Goal: Communication & Community: Answer question/provide support

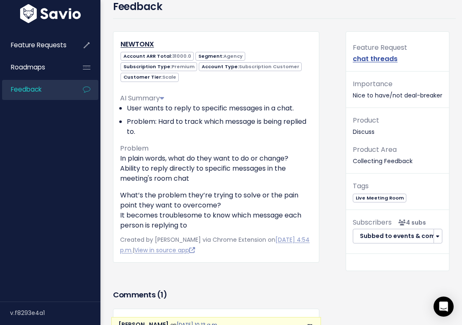
scroll to position [52, 0]
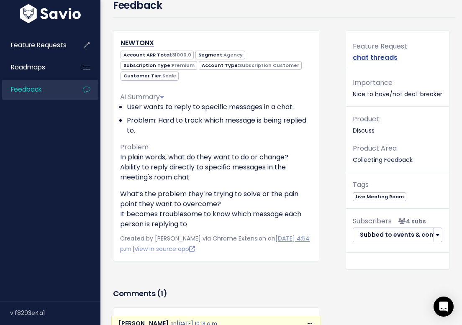
click at [388, 161] on p "Product Area Collecting Feedback" at bounding box center [398, 154] width 90 height 23
click at [372, 91] on p "Importance Nice to have/not deal-breaker" at bounding box center [398, 88] width 90 height 23
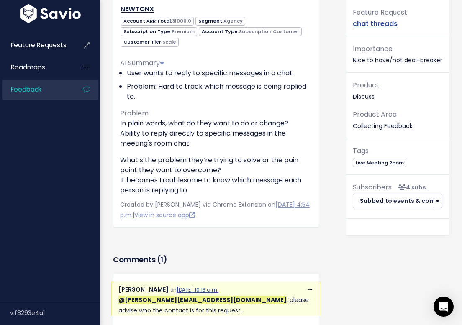
scroll to position [80, 0]
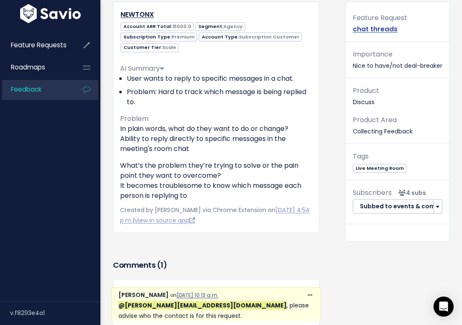
click at [202, 227] on div "NEWTONX Account ARR Total: 31000.0 Segment: Agency Subscription Type: Premium S…" at bounding box center [216, 118] width 206 height 232
click at [195, 219] on link "View in source app" at bounding box center [164, 221] width 61 height 8
click at [188, 219] on link "View in source app" at bounding box center [164, 221] width 61 height 8
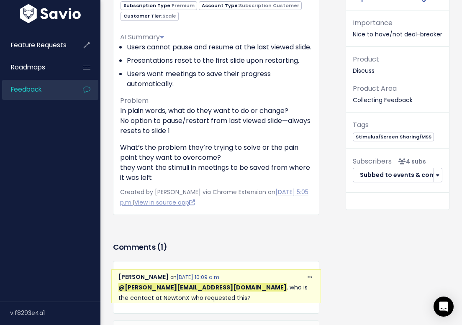
scroll to position [223, 0]
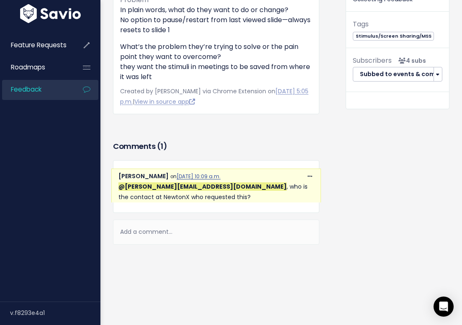
click at [149, 236] on div "Add a comment..." at bounding box center [216, 232] width 206 height 25
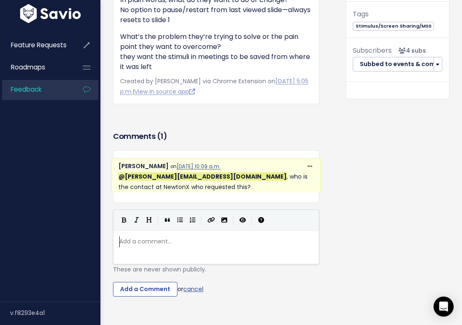
scroll to position [3, 0]
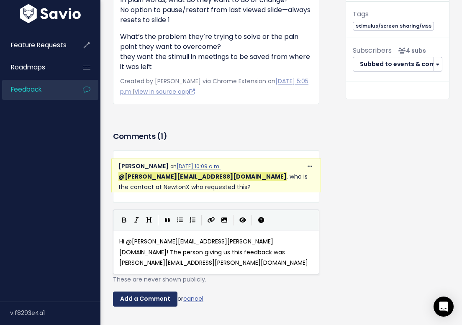
click at [135, 299] on input "Add a Comment" at bounding box center [145, 299] width 65 height 15
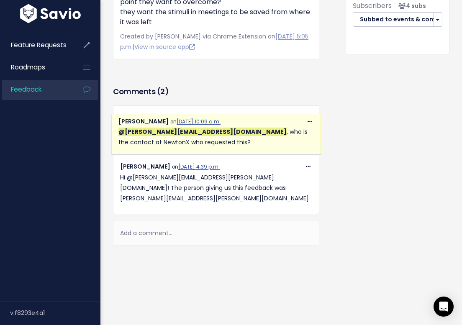
scroll to position [268, 0]
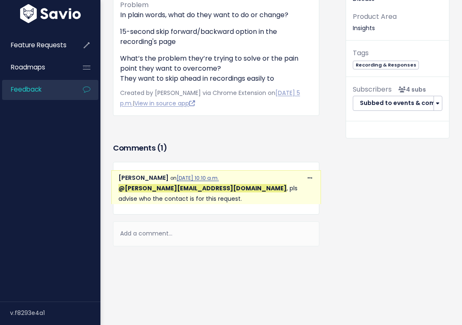
scroll to position [196, 0]
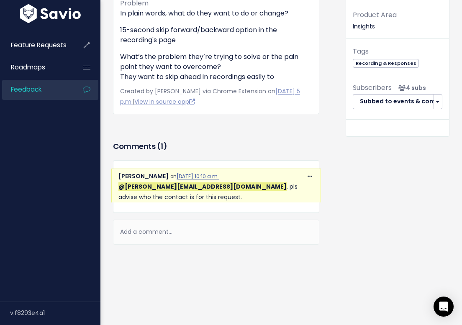
click at [161, 240] on div "Add a comment..." at bounding box center [216, 232] width 206 height 25
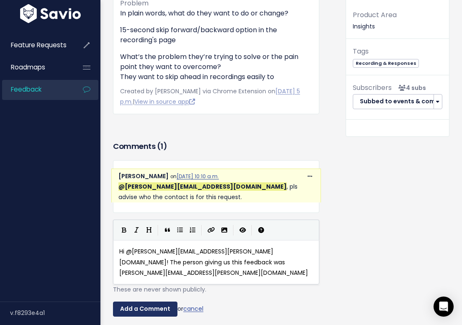
click at [154, 302] on input "Add a Comment" at bounding box center [145, 309] width 65 height 15
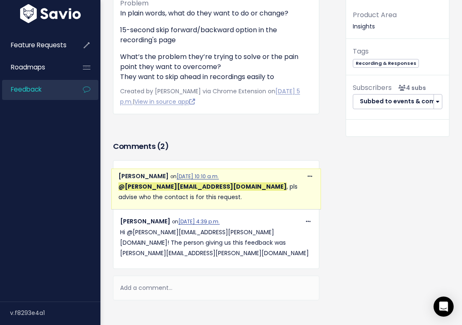
scroll to position [241, 0]
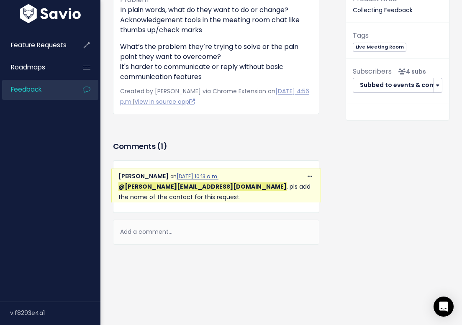
scroll to position [223, 0]
click at [155, 225] on div "Add a comment..." at bounding box center [216, 232] width 206 height 25
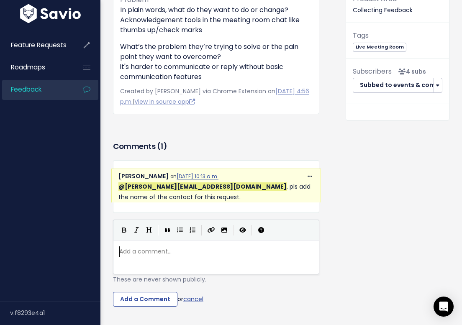
scroll to position [3, 0]
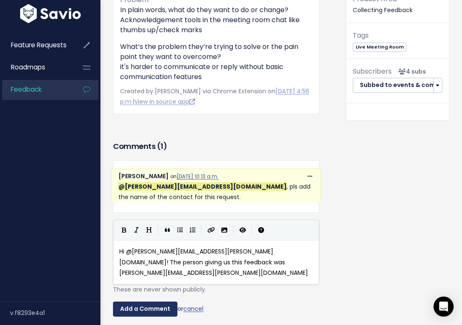
click at [147, 302] on input "Add a Comment" at bounding box center [145, 309] width 65 height 15
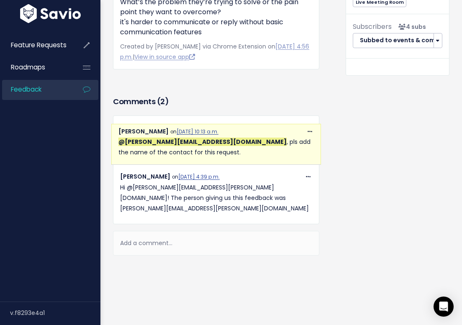
scroll to position [268, 0]
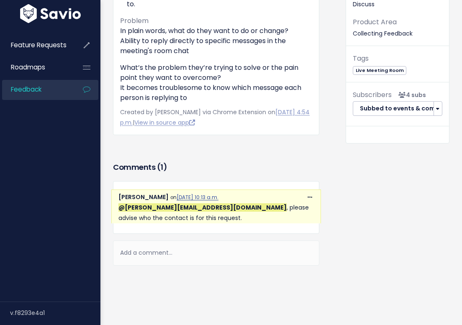
scroll to position [199, 0]
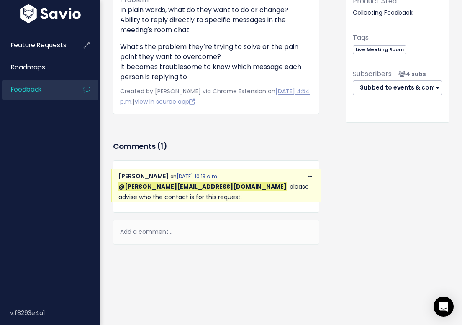
click at [203, 225] on div "Add a comment..." at bounding box center [216, 232] width 206 height 25
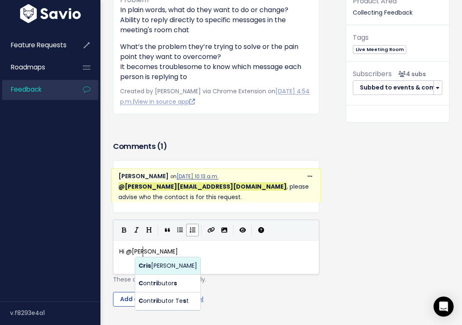
scroll to position [3, 23]
type textarea "Hi @[PERSON_NAME][EMAIL_ADDRESS][PERSON_NAME][DOMAIN_NAME]"
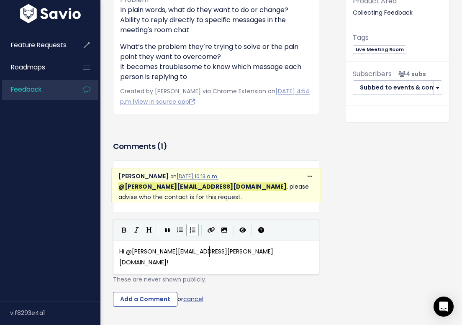
scroll to position [3, 3]
type textarea "! T"
type textarea "The"
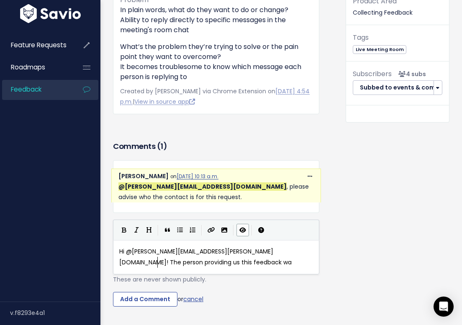
type textarea "person providing us this feedback was"
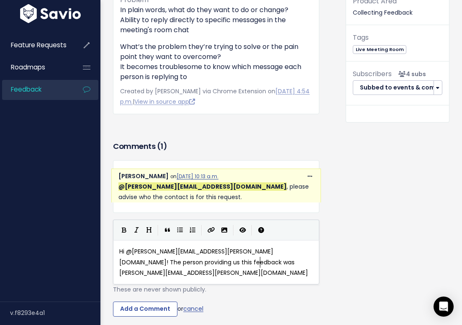
click at [291, 257] on pre "Hi @cristina.jaffery@discuss.io! The person providing us this feedback was prat…" at bounding box center [216, 263] width 197 height 32
click at [261, 253] on span "Hi @cristina.jaffery@discuss.io! The person providing us this feedback was prat…" at bounding box center [213, 262] width 189 height 29
click at [262, 257] on pre "Hi @cristina.jaffery@discuss.io! The person providing us this feedback was prat…" at bounding box center [216, 263] width 197 height 32
click at [258, 254] on span "Hi @cristina.jaffery@discuss.io! The person providing us this feedback was prat…" at bounding box center [213, 262] width 189 height 29
type textarea "giving"
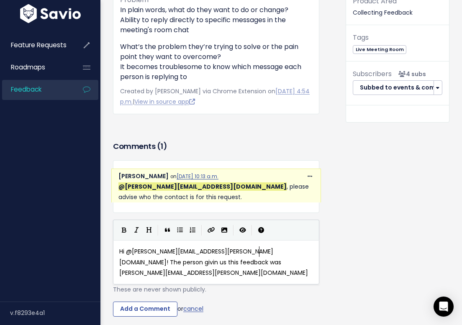
scroll to position [3, 17]
click at [218, 256] on pre "Hi @cristina.jaffery@discuss.io! The person giving us this feedback was pratyak…" at bounding box center [216, 263] width 197 height 32
type textarea "The"
click at [218, 256] on pre "Hi @cristina.jaffery@discuss.io! The person giving us this feedback was pratyak…" at bounding box center [216, 263] width 197 height 32
type textarea "Hi @cristina.jaffery@discuss.io! The person giving us this feedback was pratyak…"
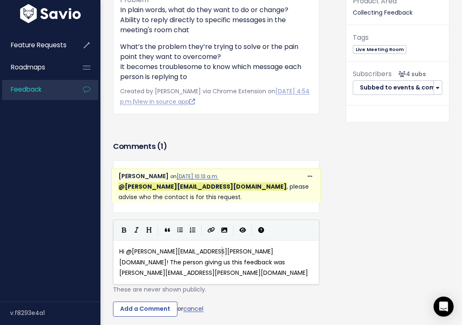
type textarea "Hi @cristina.jaffery@discuss.io! The person giving us this feedback was pratyak…"
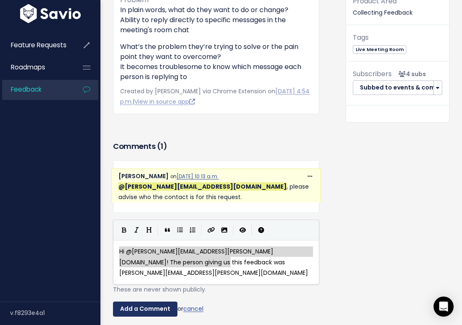
click at [151, 304] on input "Add a Comment" at bounding box center [145, 309] width 65 height 15
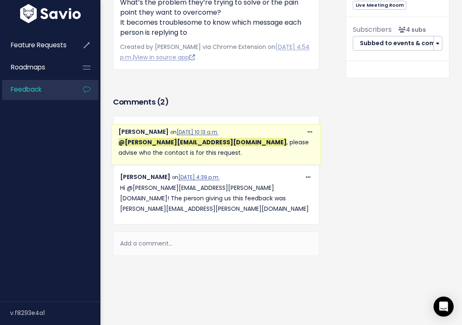
scroll to position [244, 0]
